Goal: Task Accomplishment & Management: Use online tool/utility

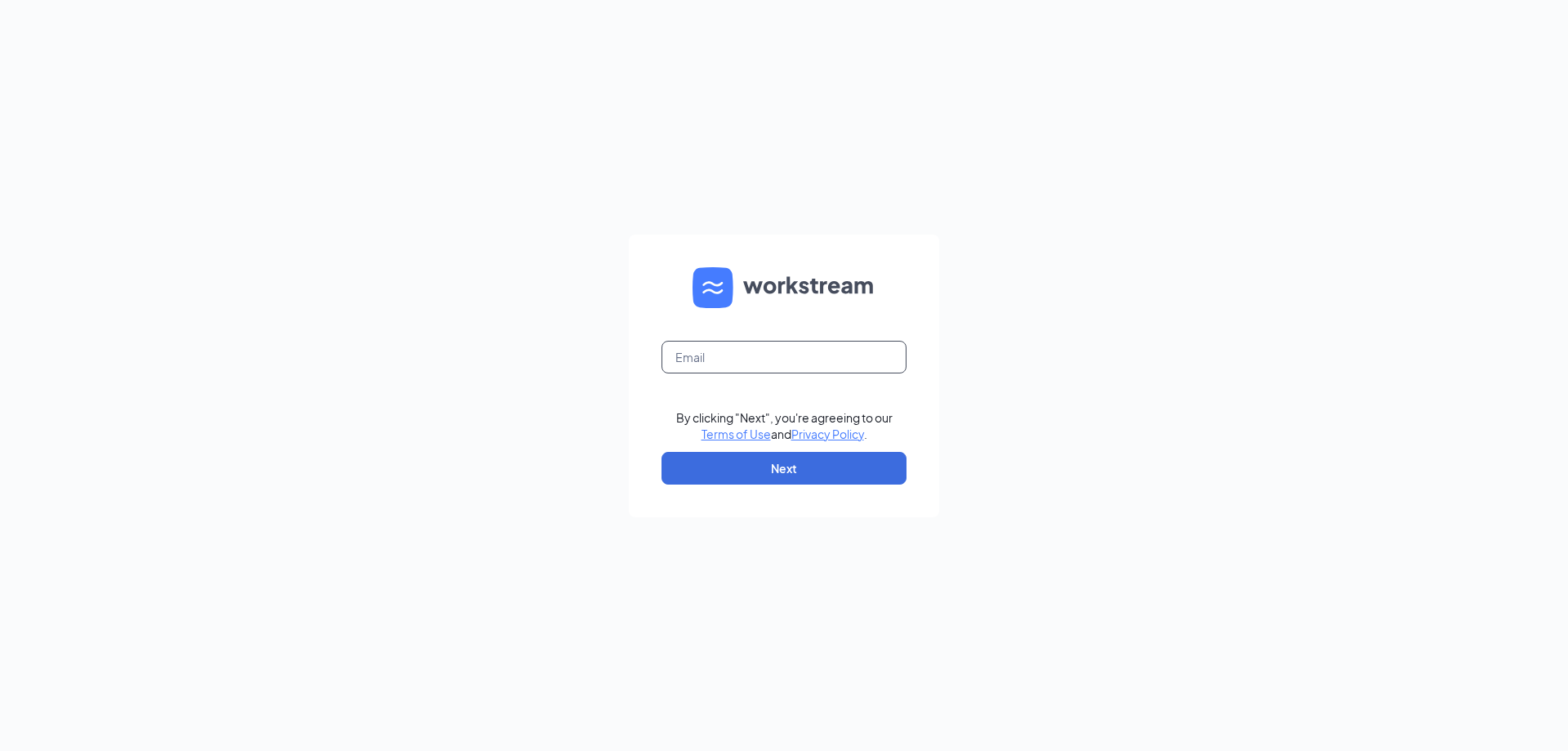
click at [749, 346] on input "text" at bounding box center [784, 357] width 245 height 33
type input "refuel17@refuelmarket.com"
click at [764, 466] on button "Next" at bounding box center [784, 468] width 245 height 33
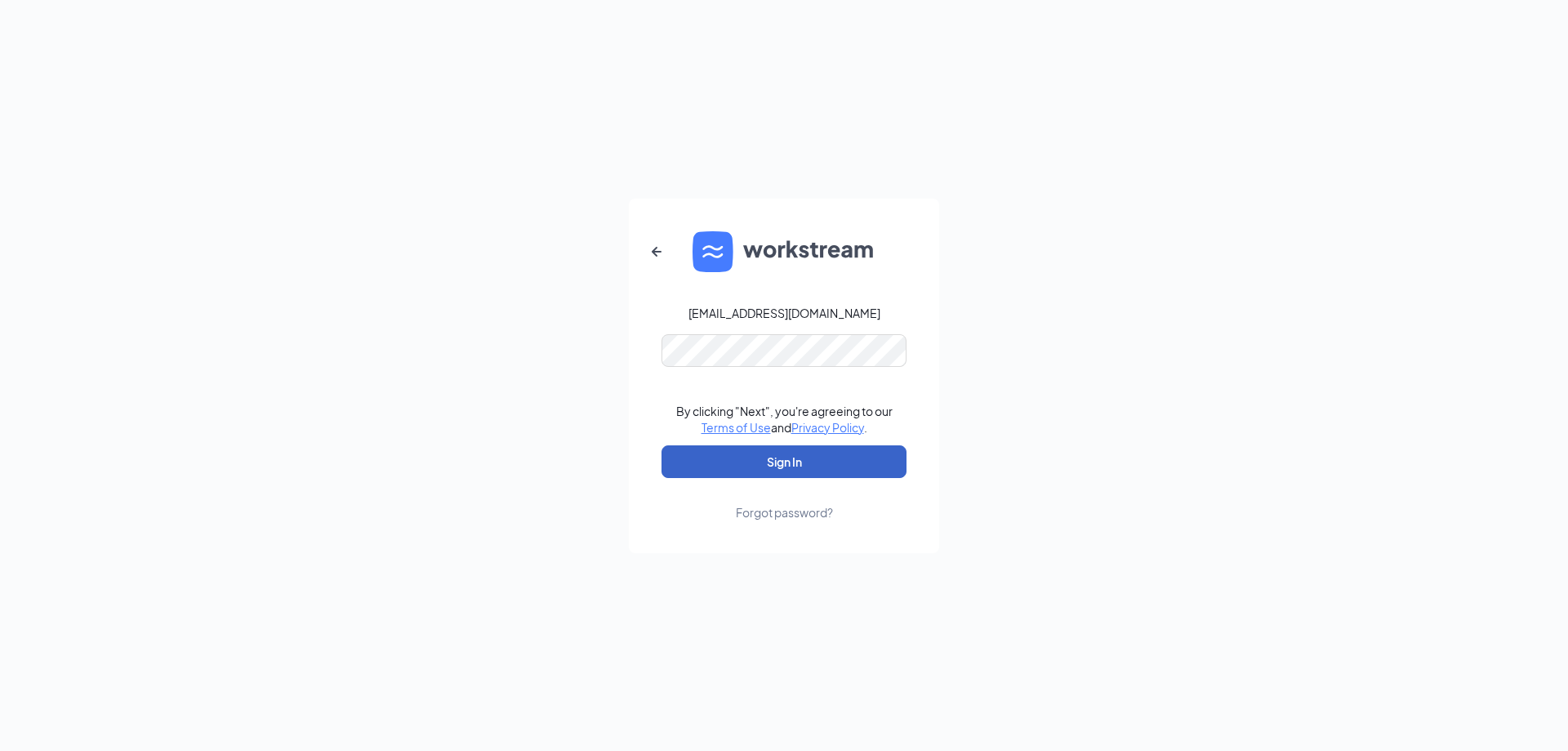
click at [783, 464] on button "Sign In" at bounding box center [784, 461] width 245 height 33
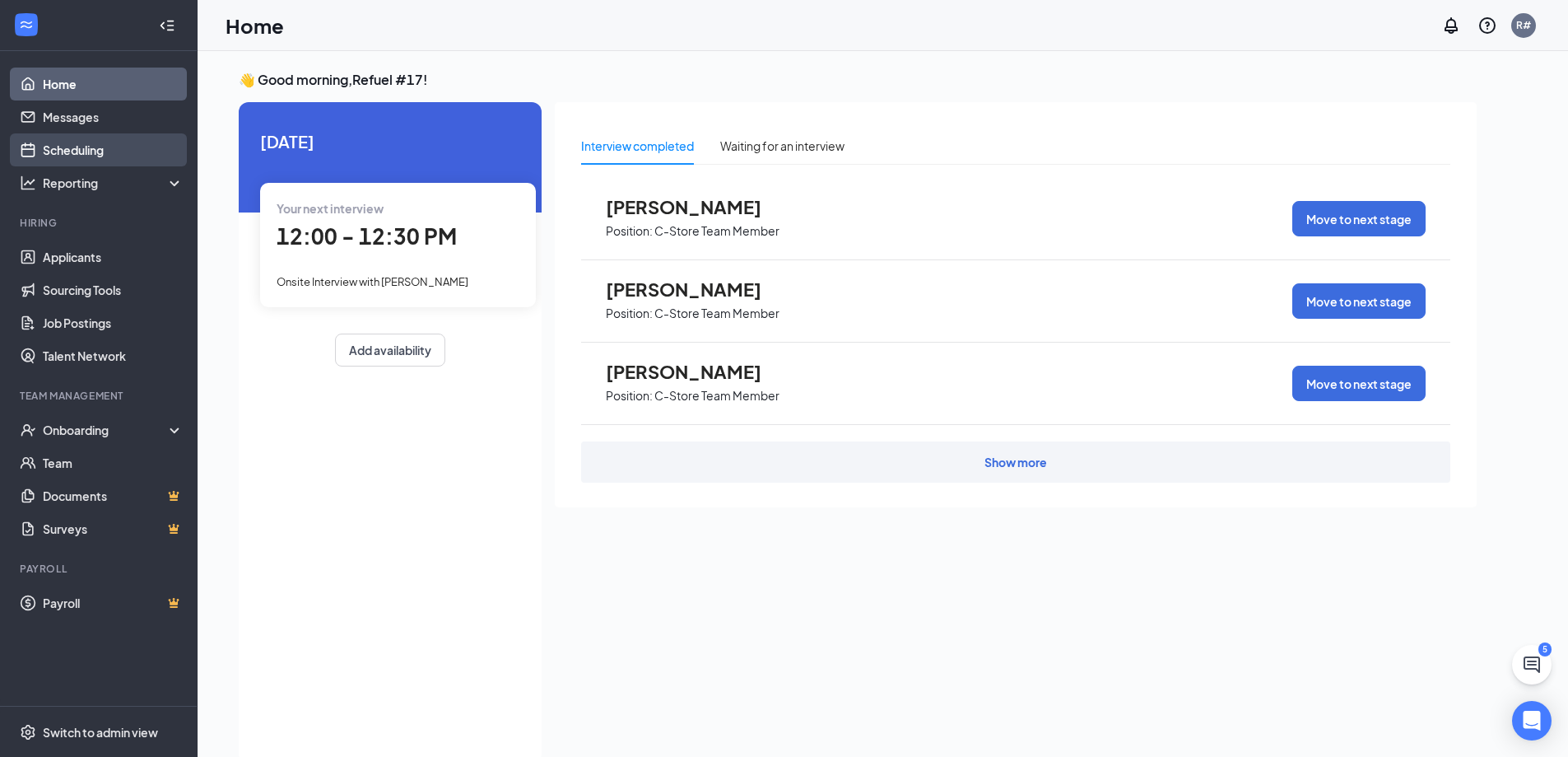
click at [81, 145] on link "Scheduling" at bounding box center [112, 150] width 141 height 33
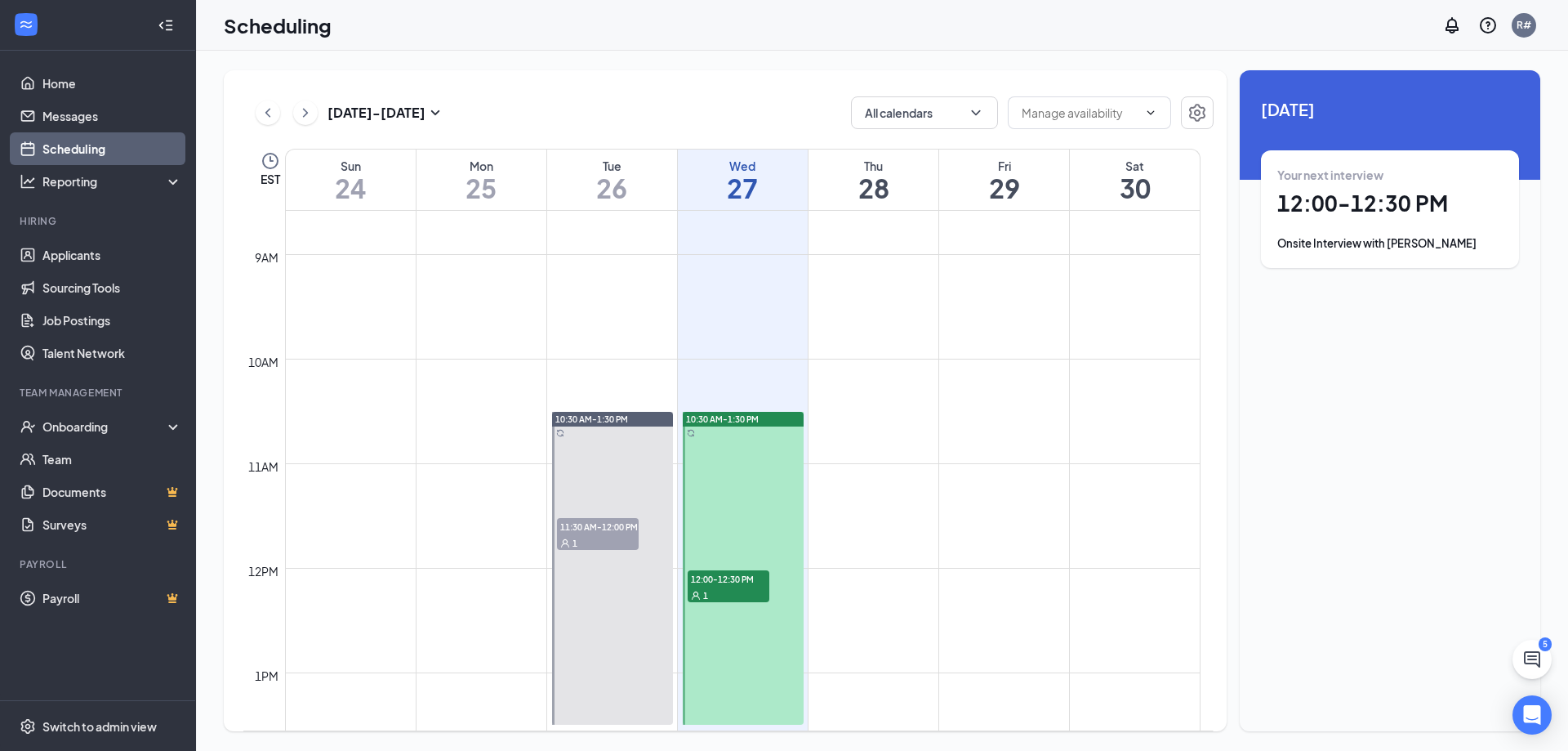
scroll to position [885, 0]
